Goal: Book appointment/travel/reservation

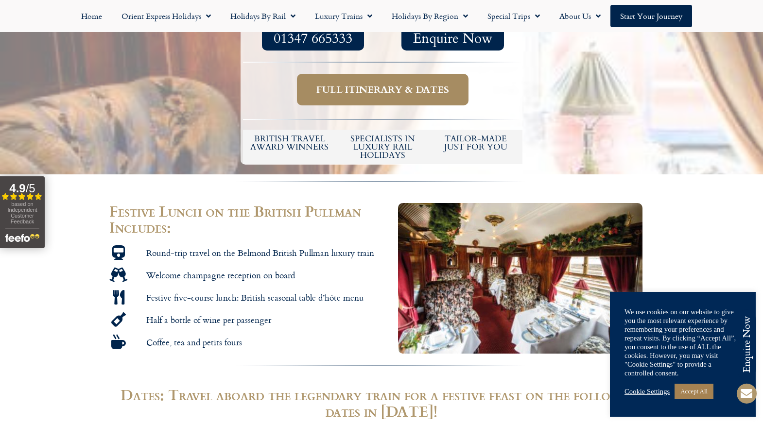
scroll to position [379, 0]
click at [432, 86] on span "Full itinerary & dates" at bounding box center [382, 90] width 133 height 12
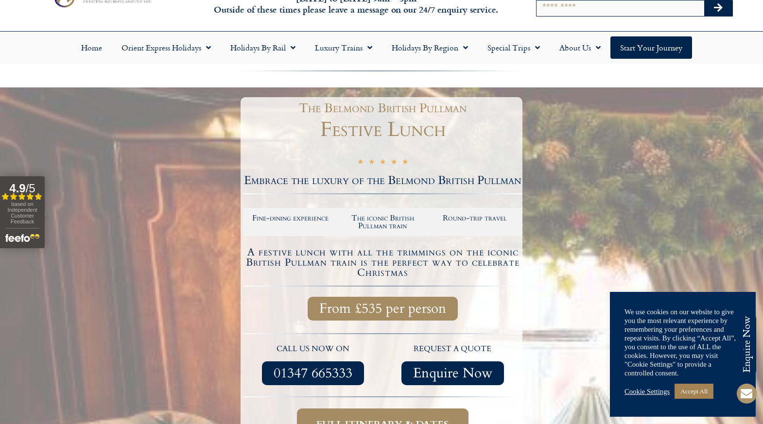
scroll to position [37, 0]
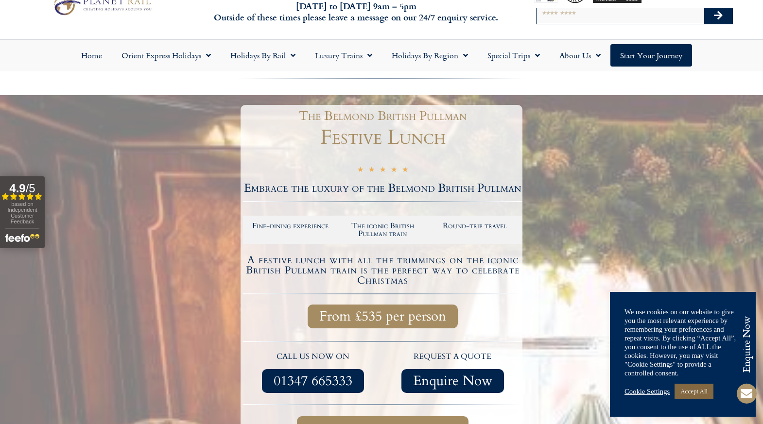
click at [683, 392] on link "Accept All" at bounding box center [693, 391] width 39 height 15
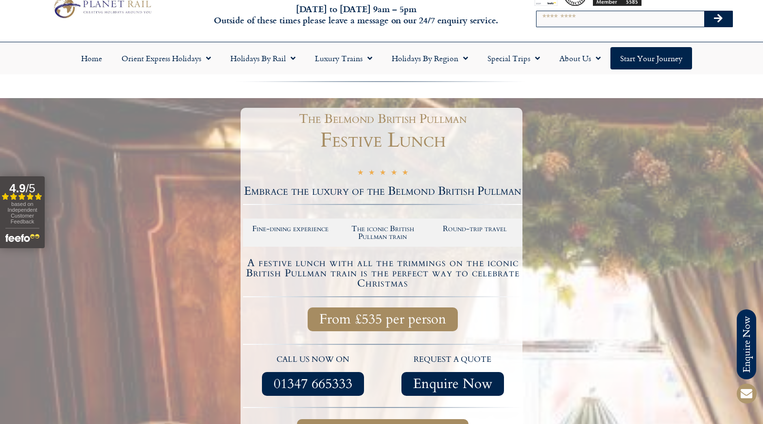
scroll to position [0, 0]
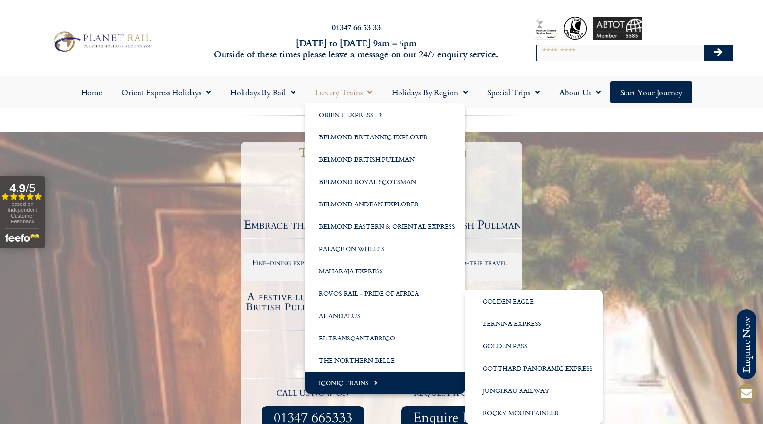
click at [341, 384] on link "Iconic Trains" at bounding box center [385, 383] width 160 height 22
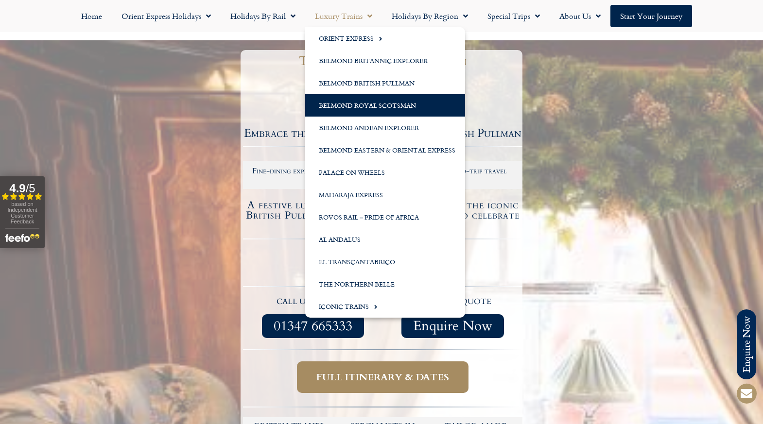
scroll to position [94, 0]
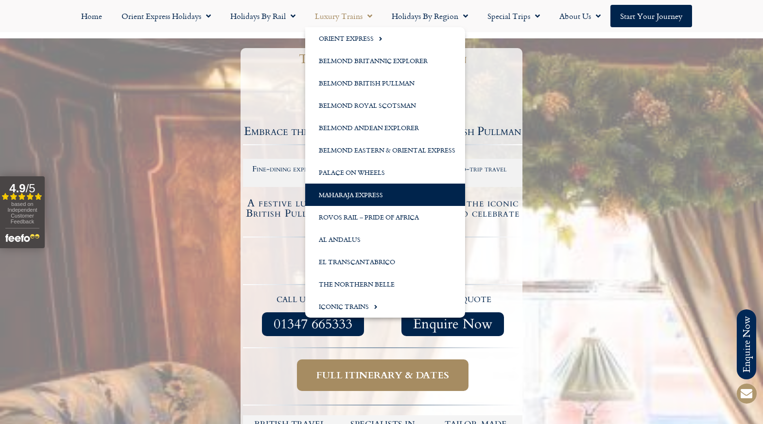
click at [345, 189] on link "Maharaja Express" at bounding box center [385, 195] width 160 height 22
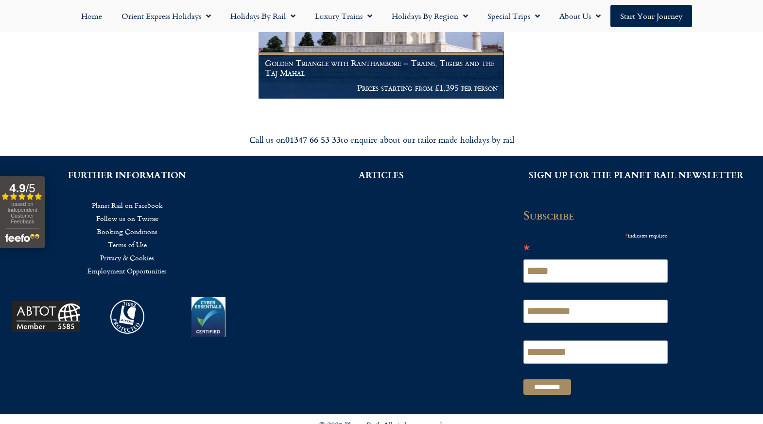
scroll to position [312, 0]
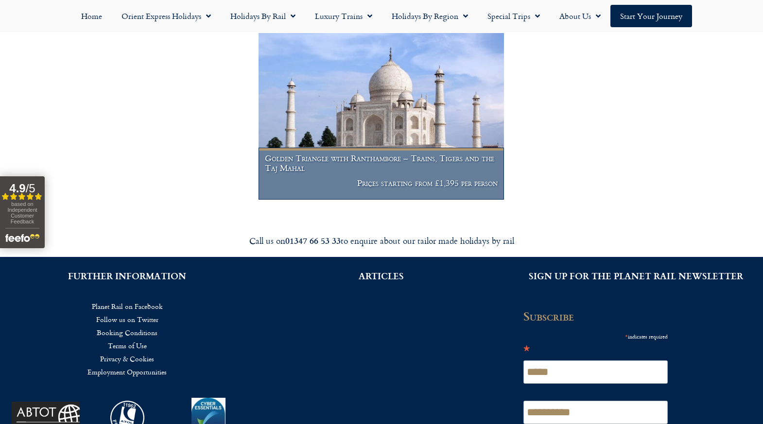
click at [331, 172] on h1 "Golden Triangle with Ranthambore – Trains, Tigers and the Taj Mahal" at bounding box center [381, 163] width 233 height 19
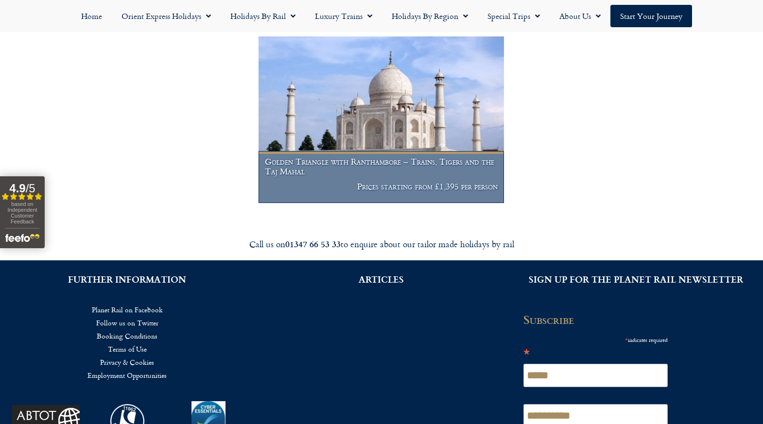
scroll to position [199, 0]
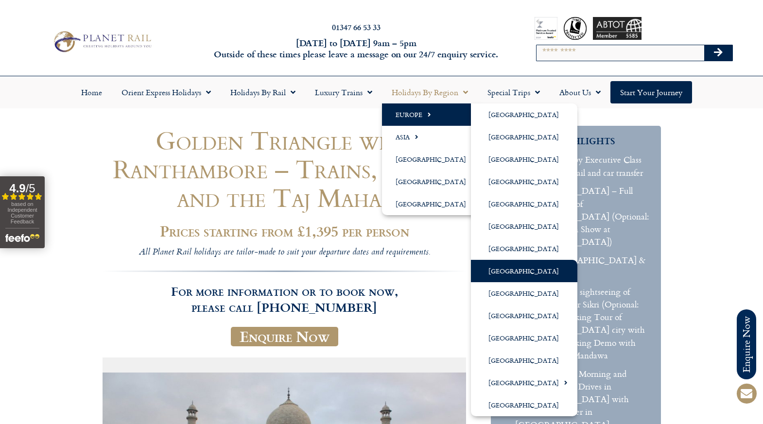
click at [500, 265] on link "[GEOGRAPHIC_DATA]" at bounding box center [524, 271] width 106 height 22
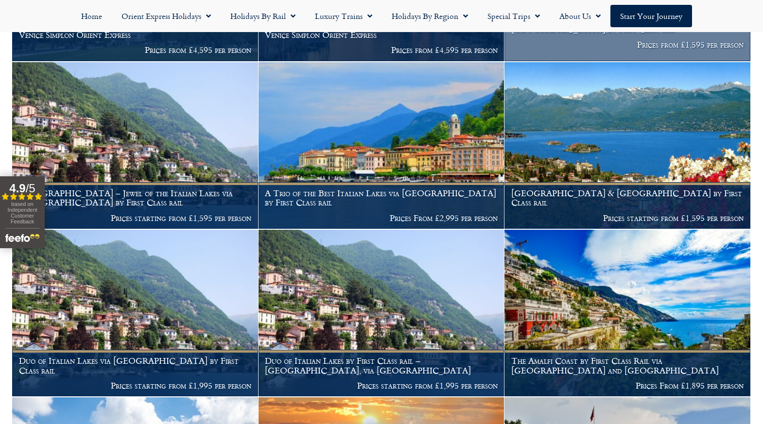
scroll to position [432, 0]
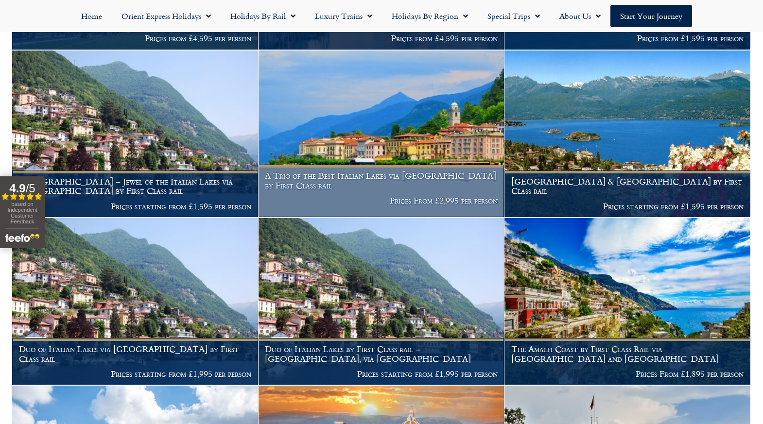
click at [409, 171] on h1 "A Trio of the Best Italian Lakes via Locarno by First Class rail" at bounding box center [381, 180] width 233 height 19
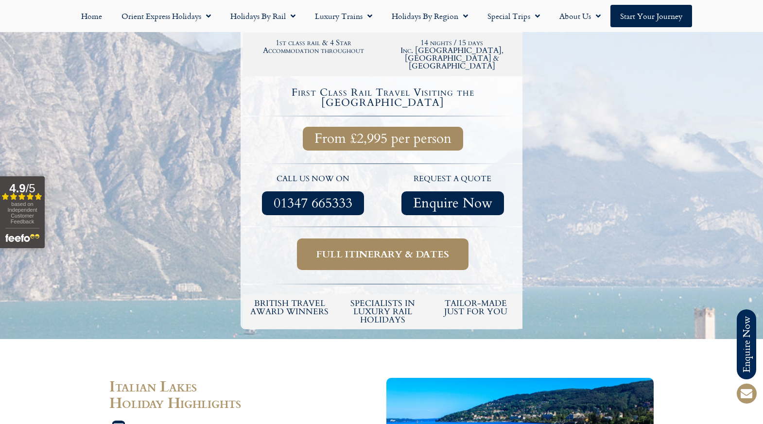
scroll to position [330, 0]
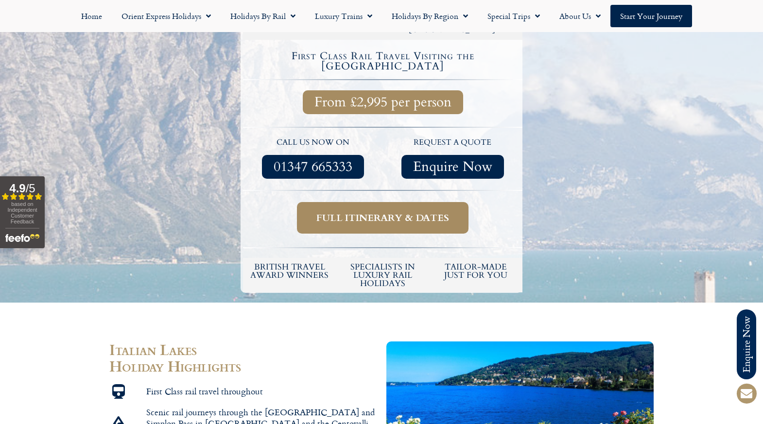
click at [406, 212] on span "Full itinerary & dates" at bounding box center [382, 218] width 133 height 12
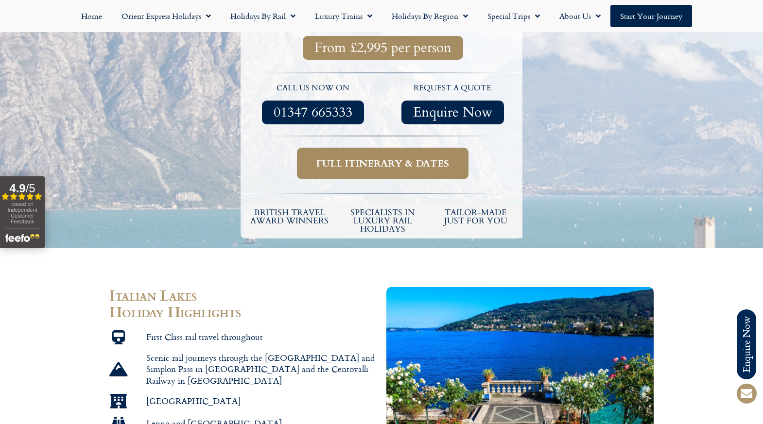
scroll to position [384, 0]
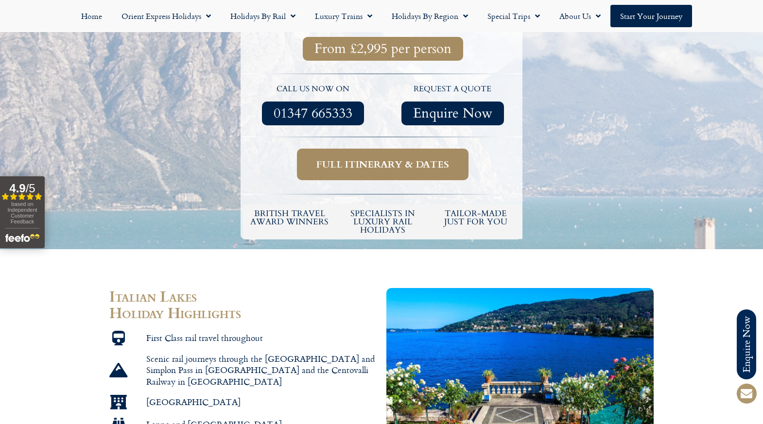
click at [402, 158] on span "Full itinerary & dates" at bounding box center [382, 164] width 133 height 12
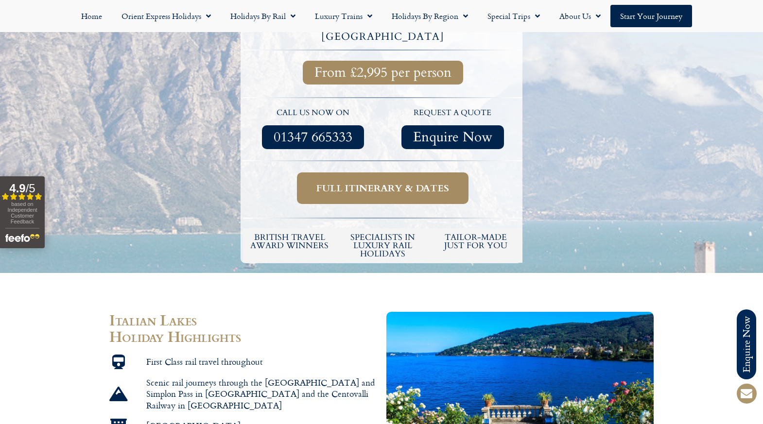
scroll to position [363, 0]
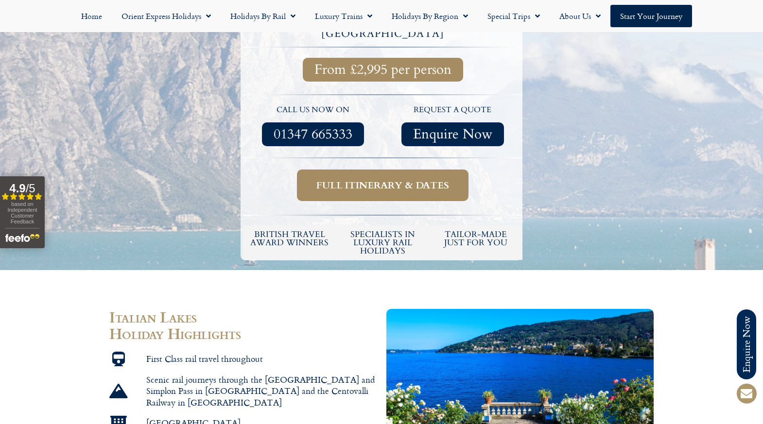
click at [379, 170] on link "Full itinerary & dates" at bounding box center [383, 186] width 172 height 32
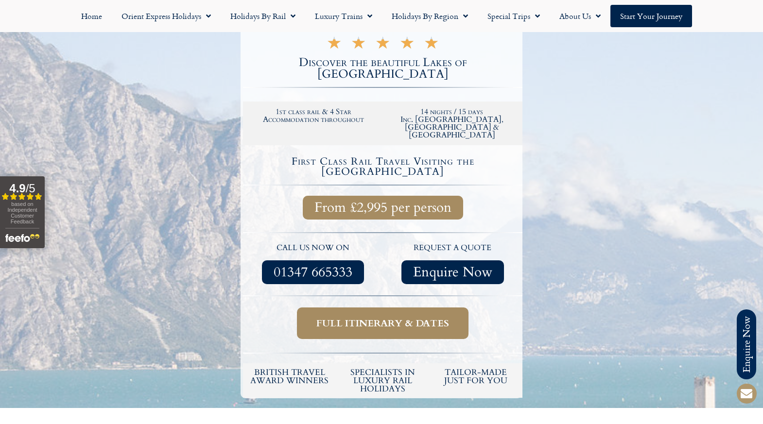
scroll to position [225, 0]
click at [399, 202] on span "From £2,995 per person" at bounding box center [382, 208] width 137 height 12
